Goal: Task Accomplishment & Management: Complete application form

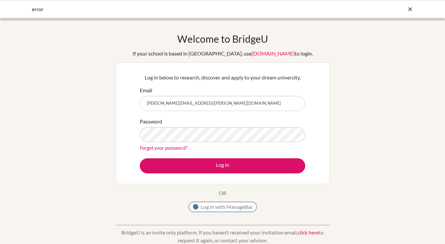
click at [223, 207] on button "Log in with ManageBac" at bounding box center [223, 207] width 68 height 10
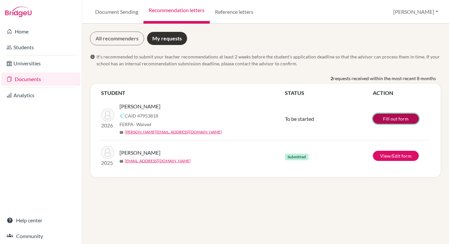
click at [400, 120] on link "Fill out form" at bounding box center [396, 119] width 46 height 10
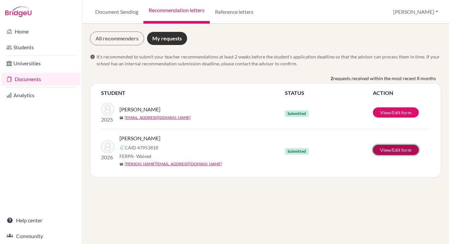
click at [402, 151] on link "View/Edit form" at bounding box center [396, 150] width 46 height 10
